Goal: Task Accomplishment & Management: Use online tool/utility

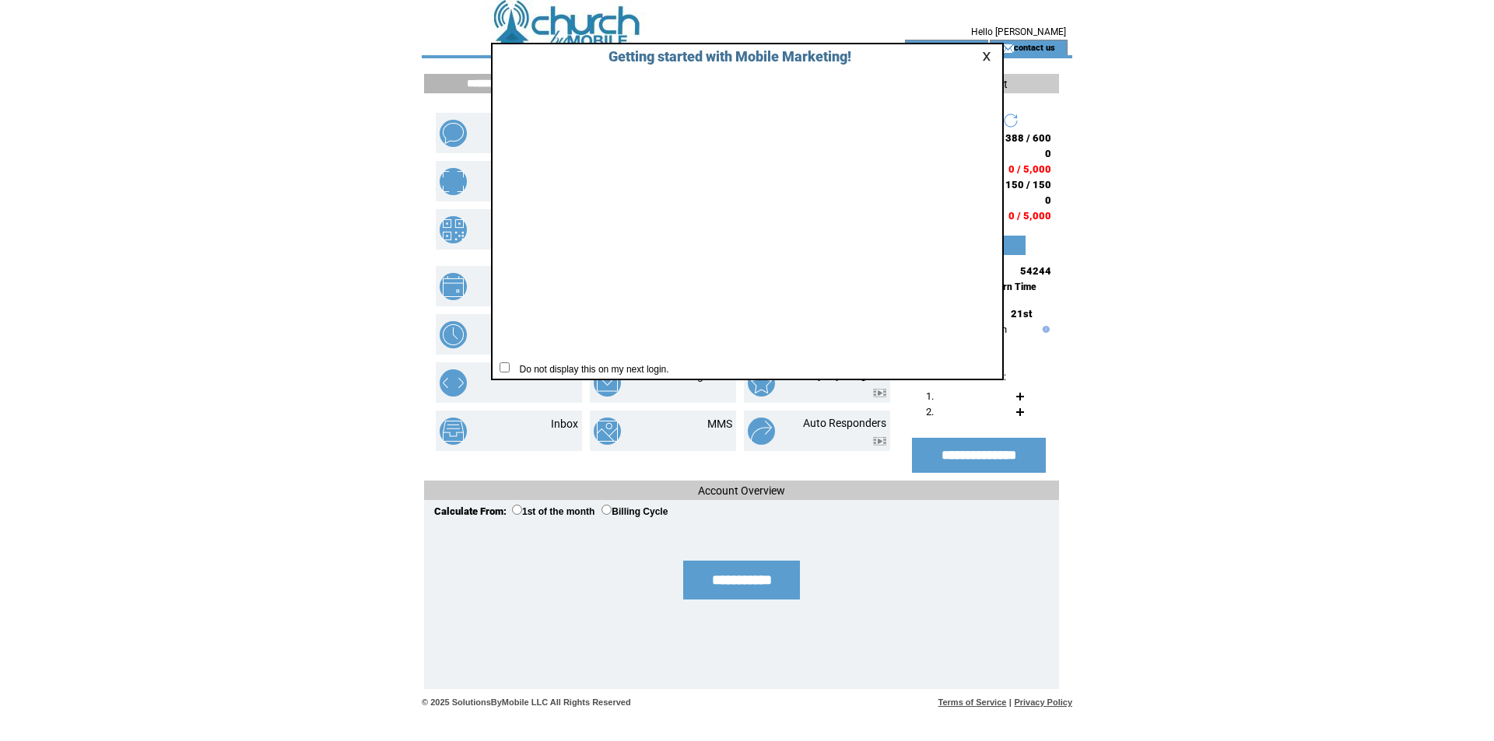
click at [983, 56] on link at bounding box center [989, 56] width 14 height 10
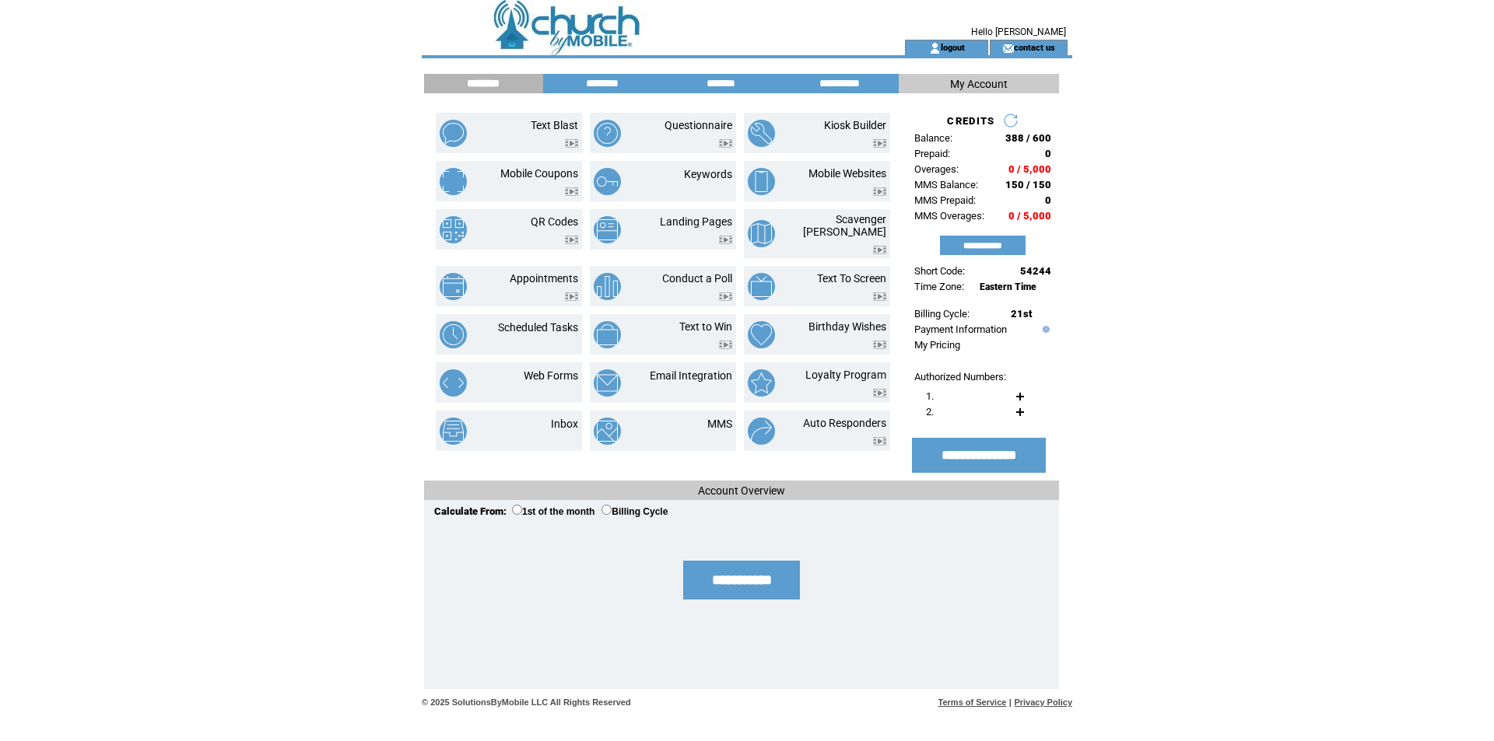
click at [1295, 292] on html "**********" at bounding box center [747, 370] width 1494 height 741
click at [829, 169] on link "Mobile Websites" at bounding box center [847, 173] width 78 height 12
click at [952, 47] on link "logout" at bounding box center [953, 47] width 24 height 10
